Goal: Information Seeking & Learning: Learn about a topic

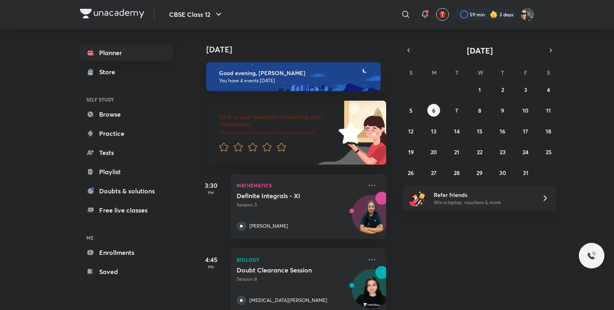
scroll to position [164, 0]
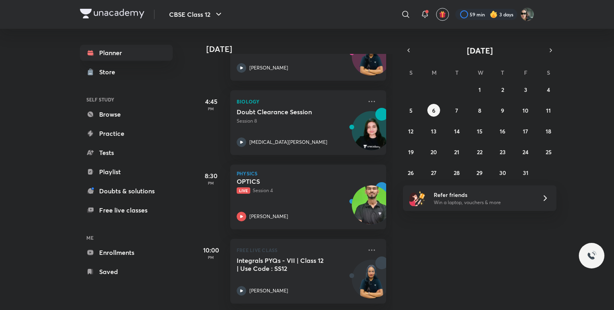
click at [326, 187] on p "Live Session 4" at bounding box center [300, 190] width 126 height 7
